Goal: Leave review/rating: Leave review/rating

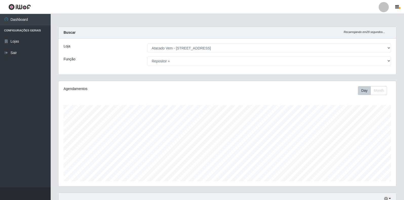
select select "455"
select select "82"
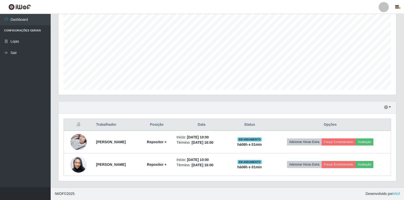
scroll to position [105, 338]
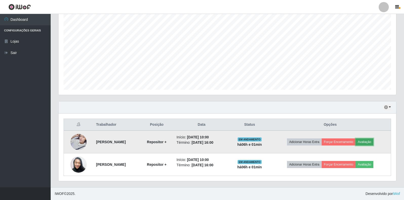
click at [370, 140] on button "Avaliação" at bounding box center [365, 141] width 18 height 7
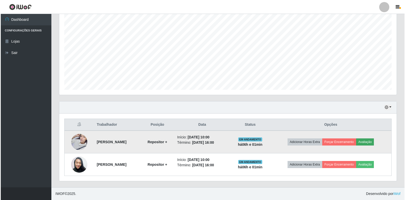
scroll to position [105, 335]
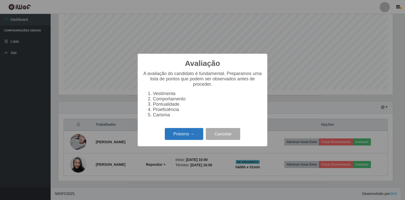
click at [184, 136] on button "Próximo →" at bounding box center [184, 134] width 39 height 12
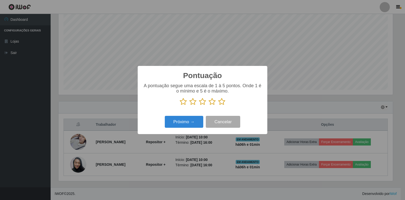
click at [198, 121] on button "Próximo →" at bounding box center [184, 122] width 39 height 12
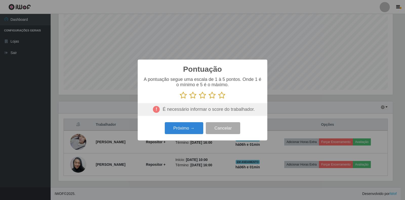
click at [222, 94] on icon at bounding box center [221, 95] width 7 height 8
click at [218, 99] on input "radio" at bounding box center [218, 99] width 0 height 0
click at [187, 126] on button "Próximo →" at bounding box center [184, 128] width 39 height 12
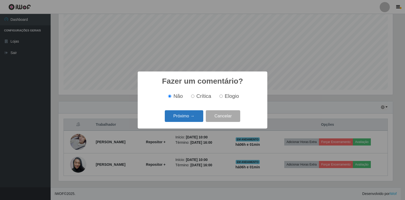
click at [192, 120] on button "Próximo →" at bounding box center [184, 116] width 39 height 12
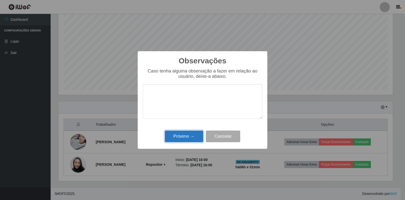
click at [186, 137] on button "Próximo →" at bounding box center [184, 136] width 39 height 12
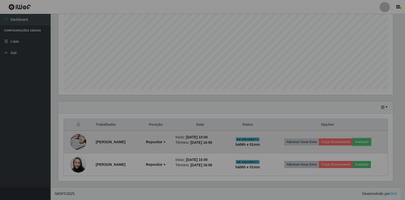
scroll to position [105, 338]
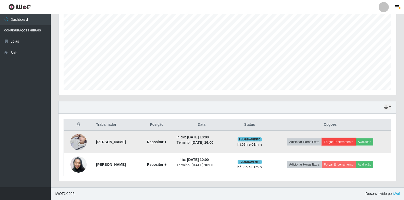
click at [345, 143] on button "Forçar Encerramento" at bounding box center [339, 141] width 34 height 7
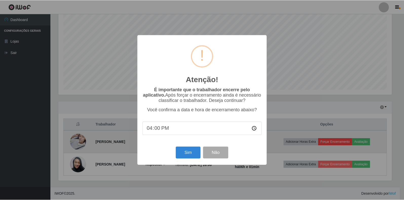
scroll to position [105, 335]
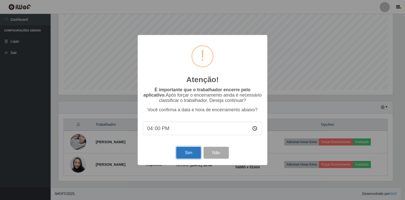
click at [195, 151] on button "Sim" at bounding box center [188, 153] width 25 height 12
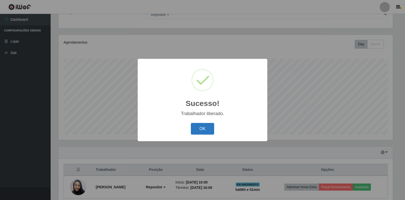
click at [199, 129] on button "OK" at bounding box center [203, 129] width 24 height 12
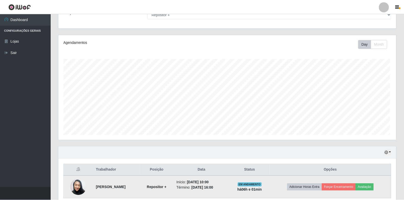
scroll to position [105, 338]
click at [370, 188] on button "Avaliação" at bounding box center [365, 186] width 18 height 7
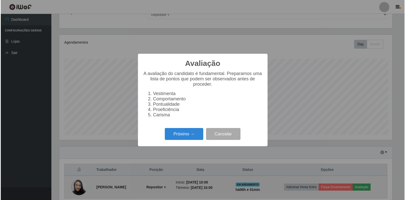
scroll to position [105, 335]
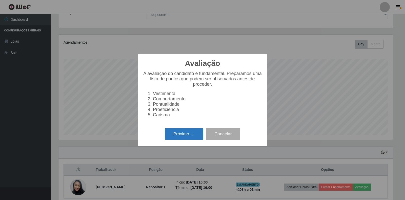
click at [174, 139] on button "Próximo →" at bounding box center [184, 134] width 39 height 12
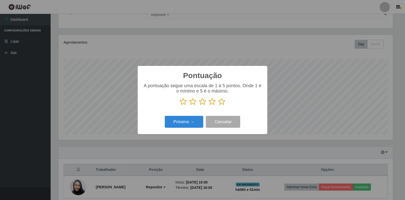
scroll to position [253258, 253029]
click at [223, 103] on icon at bounding box center [221, 102] width 7 height 8
click at [218, 105] on input "radio" at bounding box center [218, 105] width 0 height 0
click at [189, 123] on button "Próximo →" at bounding box center [184, 122] width 39 height 12
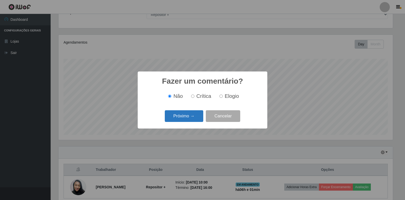
click at [194, 120] on button "Próximo →" at bounding box center [184, 116] width 39 height 12
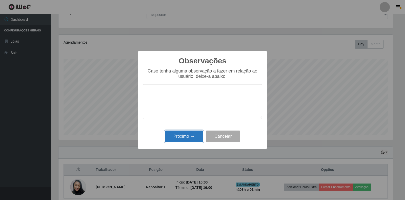
click at [184, 139] on button "Próximo →" at bounding box center [184, 136] width 39 height 12
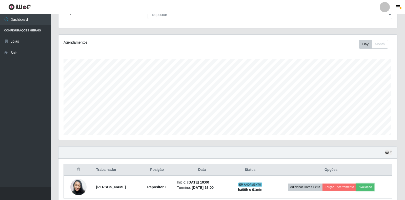
scroll to position [105, 338]
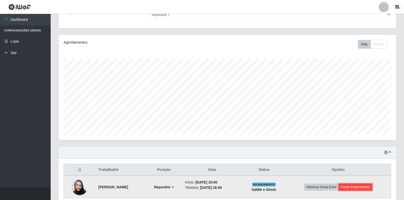
click at [356, 188] on button "Forçar Encerramento" at bounding box center [356, 186] width 34 height 7
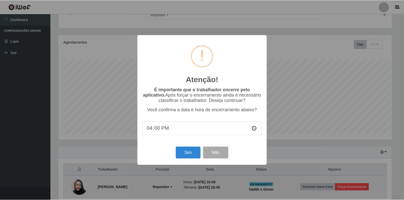
scroll to position [105, 335]
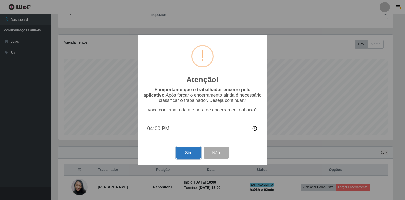
click at [184, 156] on button "Sim" at bounding box center [188, 153] width 25 height 12
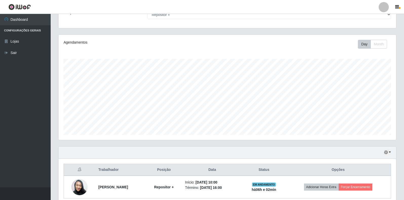
scroll to position [0, 0]
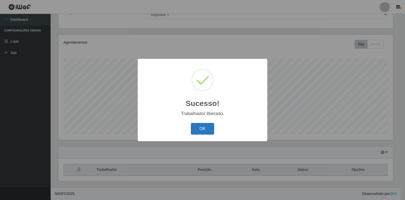
click at [206, 131] on button "OK" at bounding box center [203, 129] width 24 height 12
